Goal: Task Accomplishment & Management: Use online tool/utility

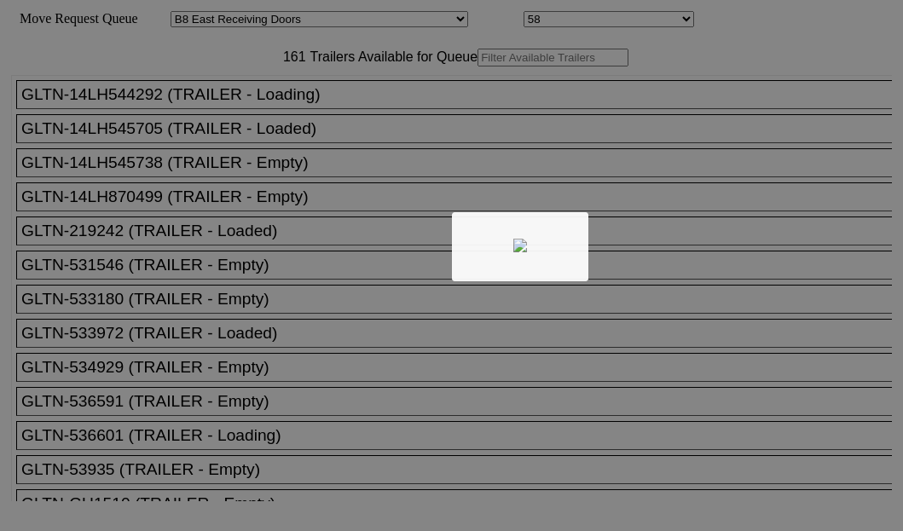
select select "536"
select select "8226"
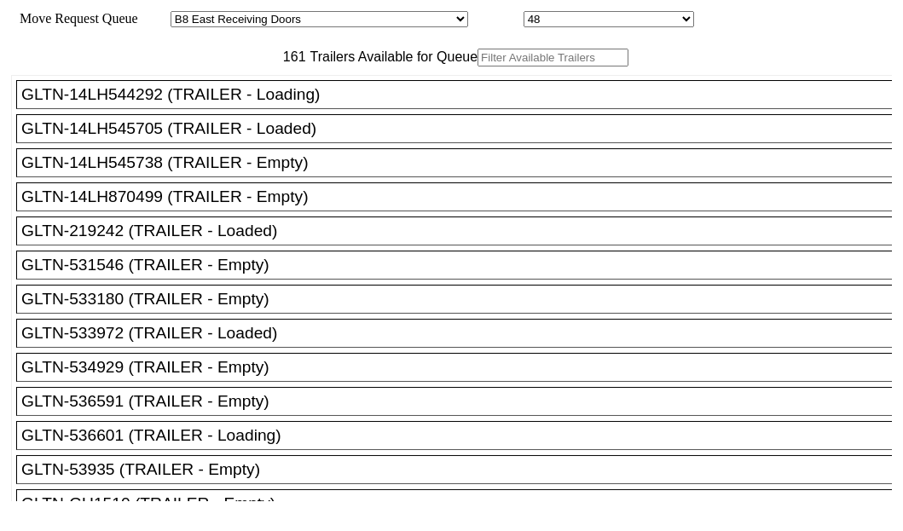
click at [477, 66] on input "text" at bounding box center [552, 58] width 151 height 18
paste input "XPOU411024"
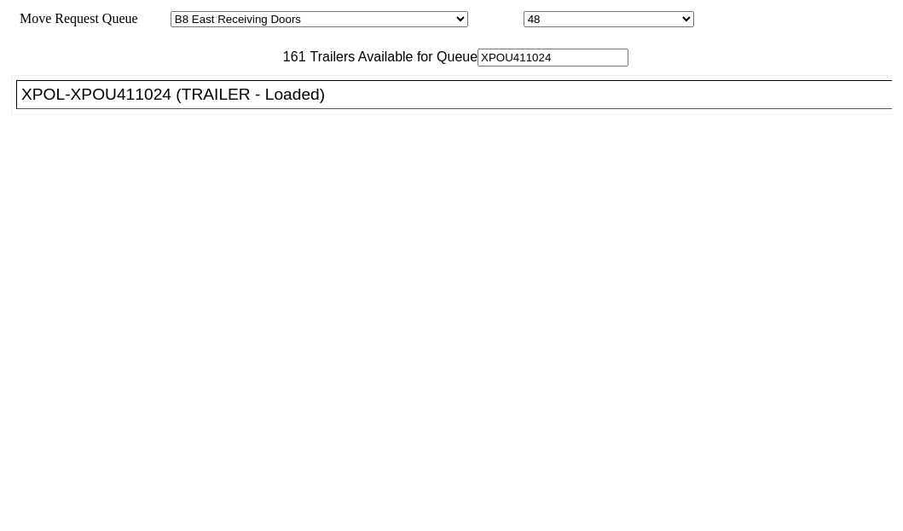
type input "XPOU411024"
click at [152, 104] on div "XPOL-XPOU411024 (TRAILER - Loaded)" at bounding box center [461, 94] width 881 height 19
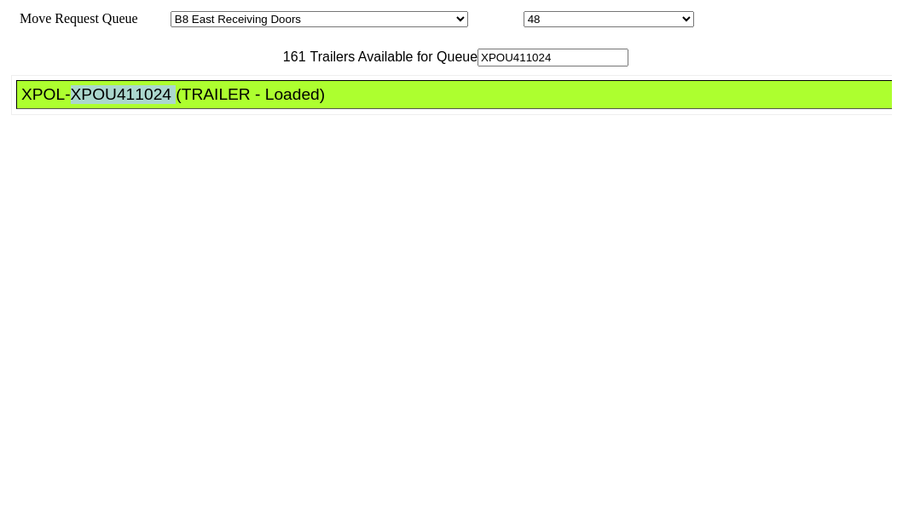
click at [152, 104] on div "XPOL-XPOU411024 (TRAILER - Loaded)" at bounding box center [461, 94] width 881 height 19
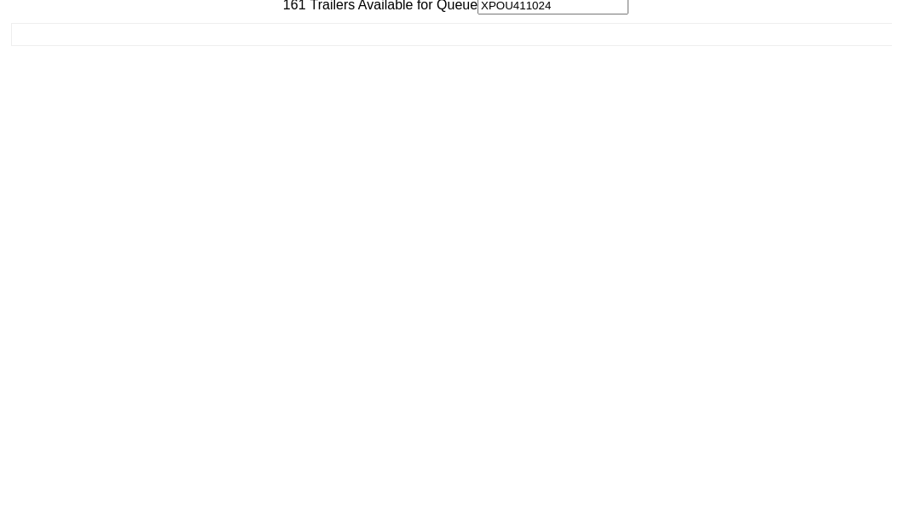
scroll to position [68, 0]
